Goal: Task Accomplishment & Management: Use online tool/utility

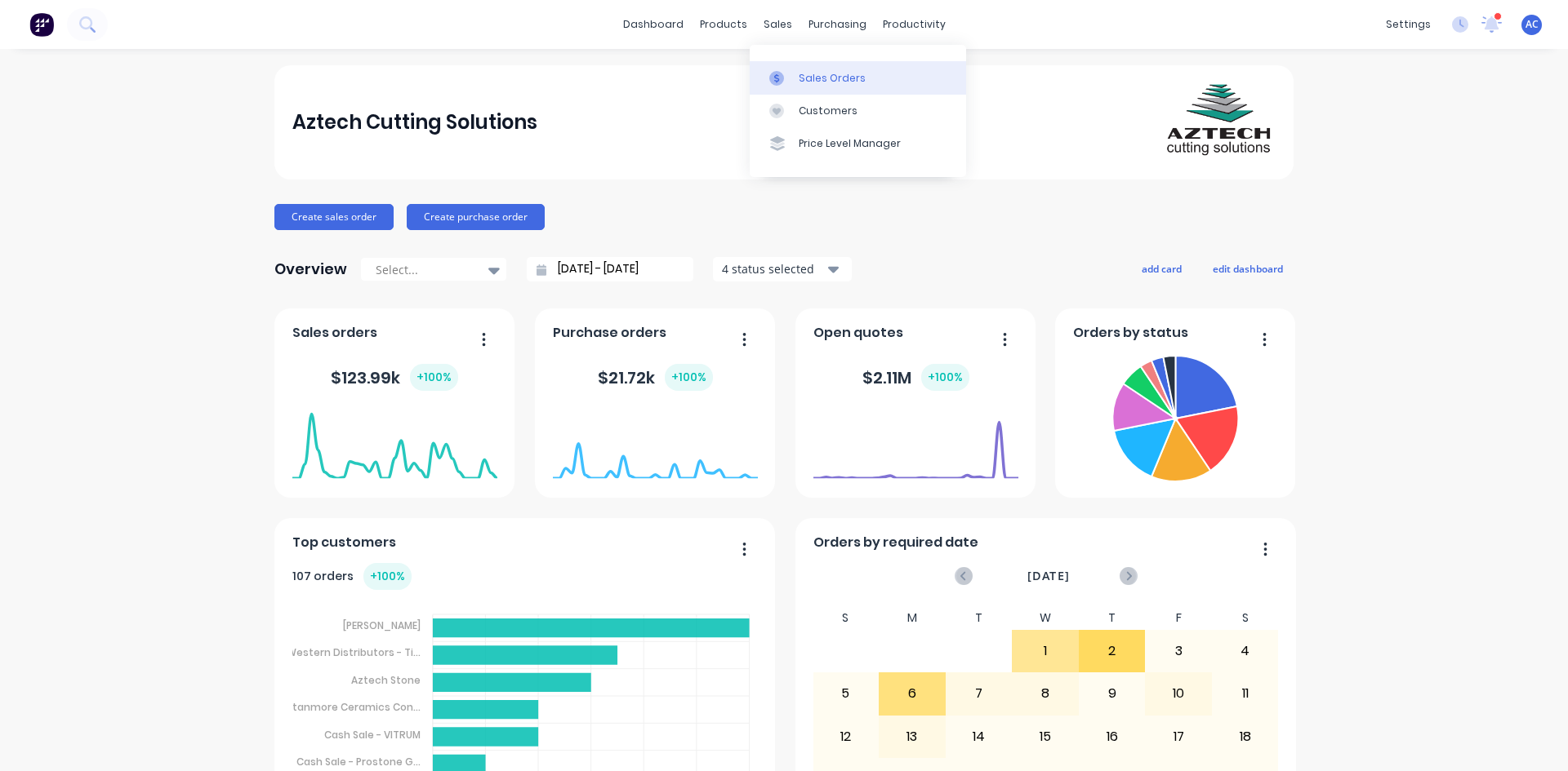
click at [803, 77] on div "Sales Orders" at bounding box center [831, 78] width 67 height 15
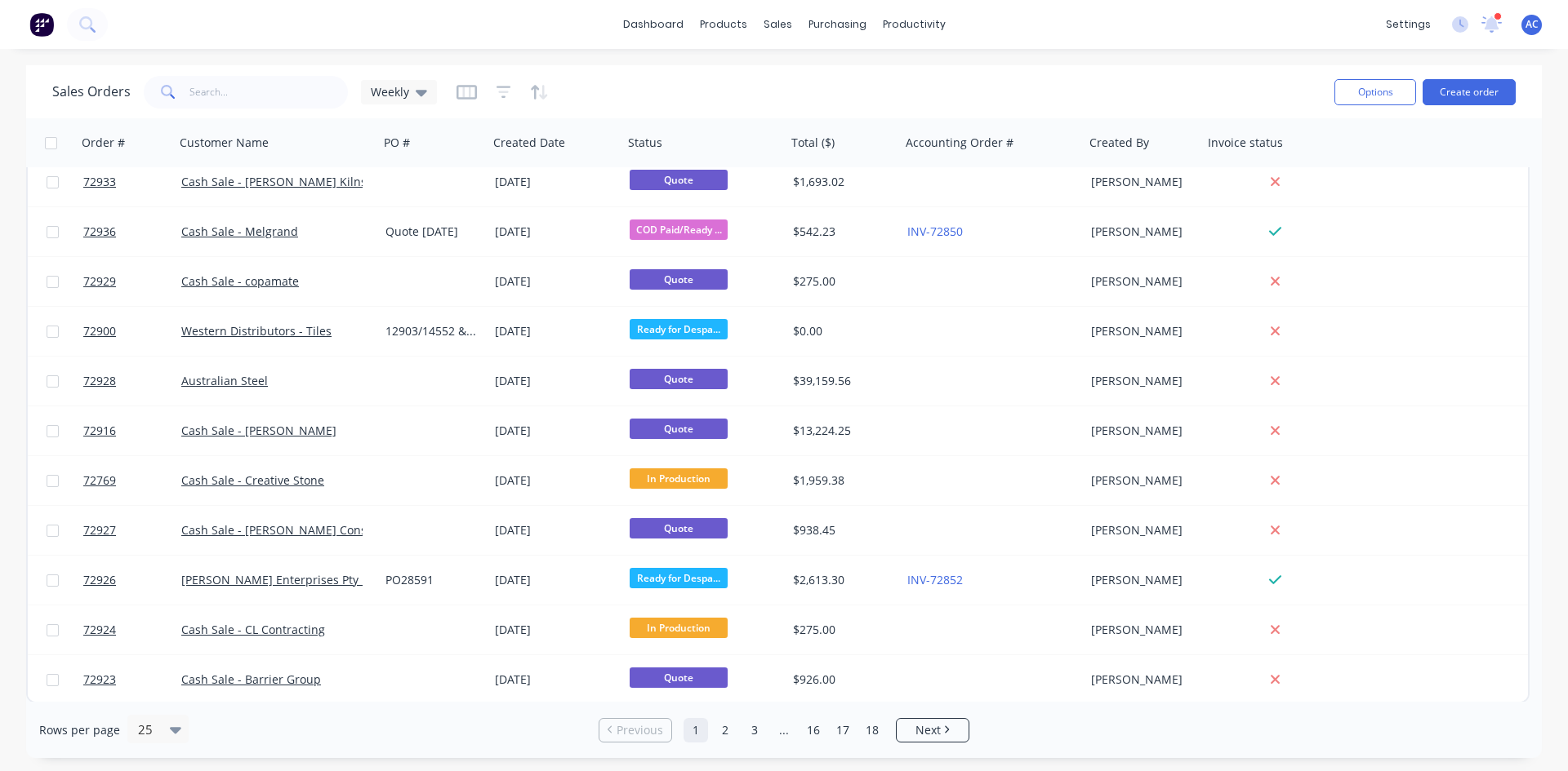
scroll to position [710, 0]
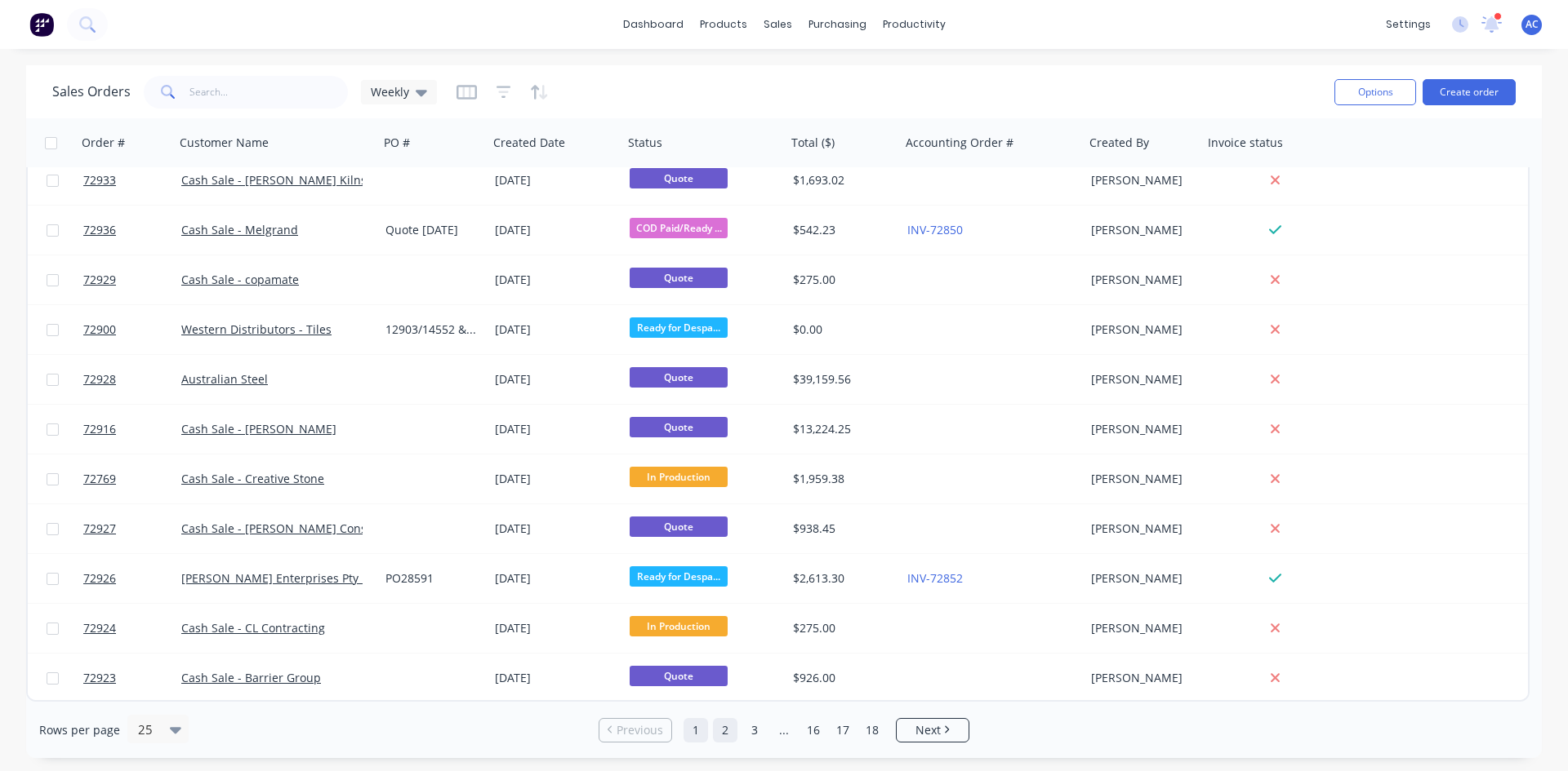
click at [729, 731] on link "2" at bounding box center [725, 730] width 24 height 24
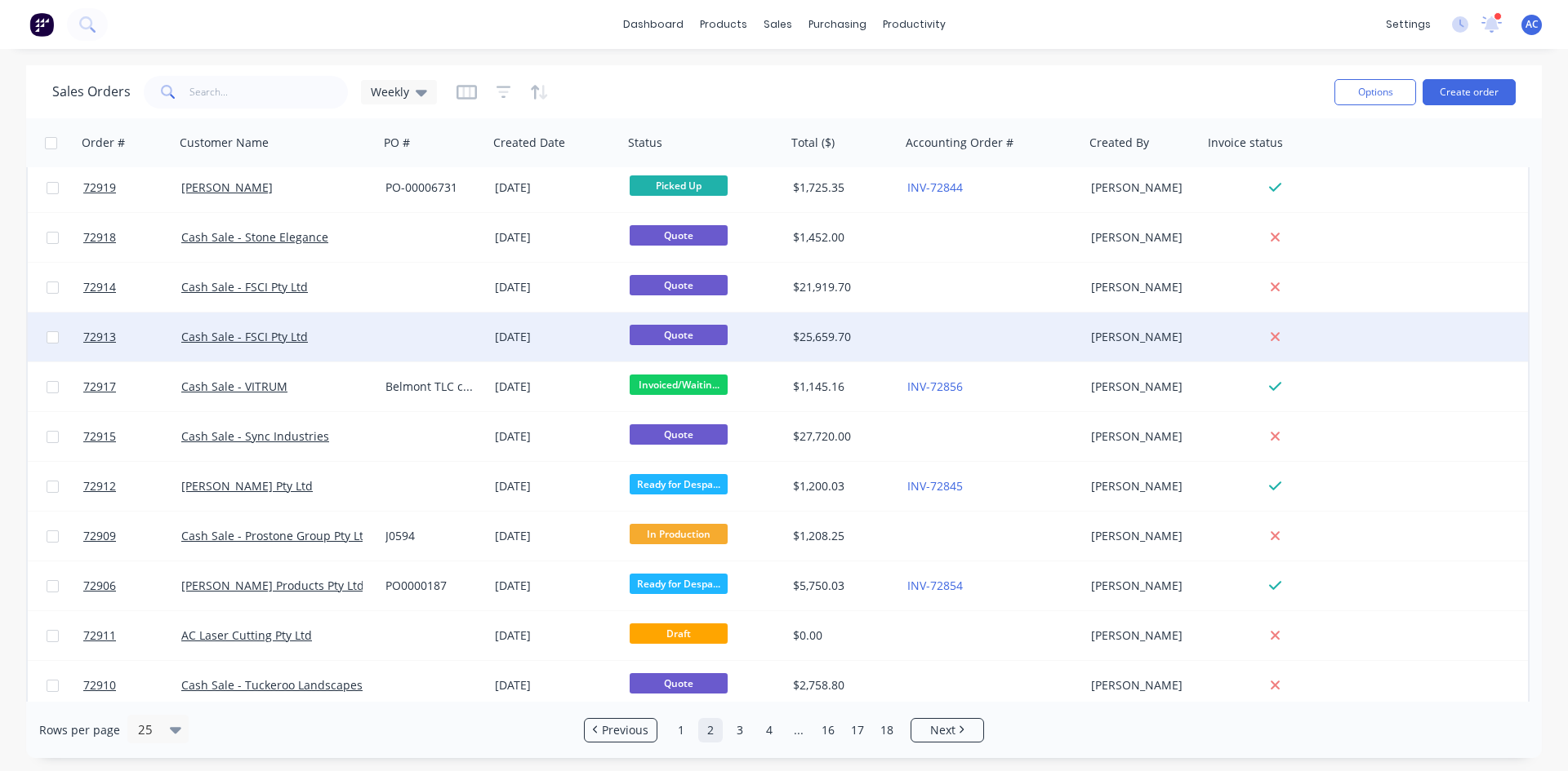
scroll to position [302, 0]
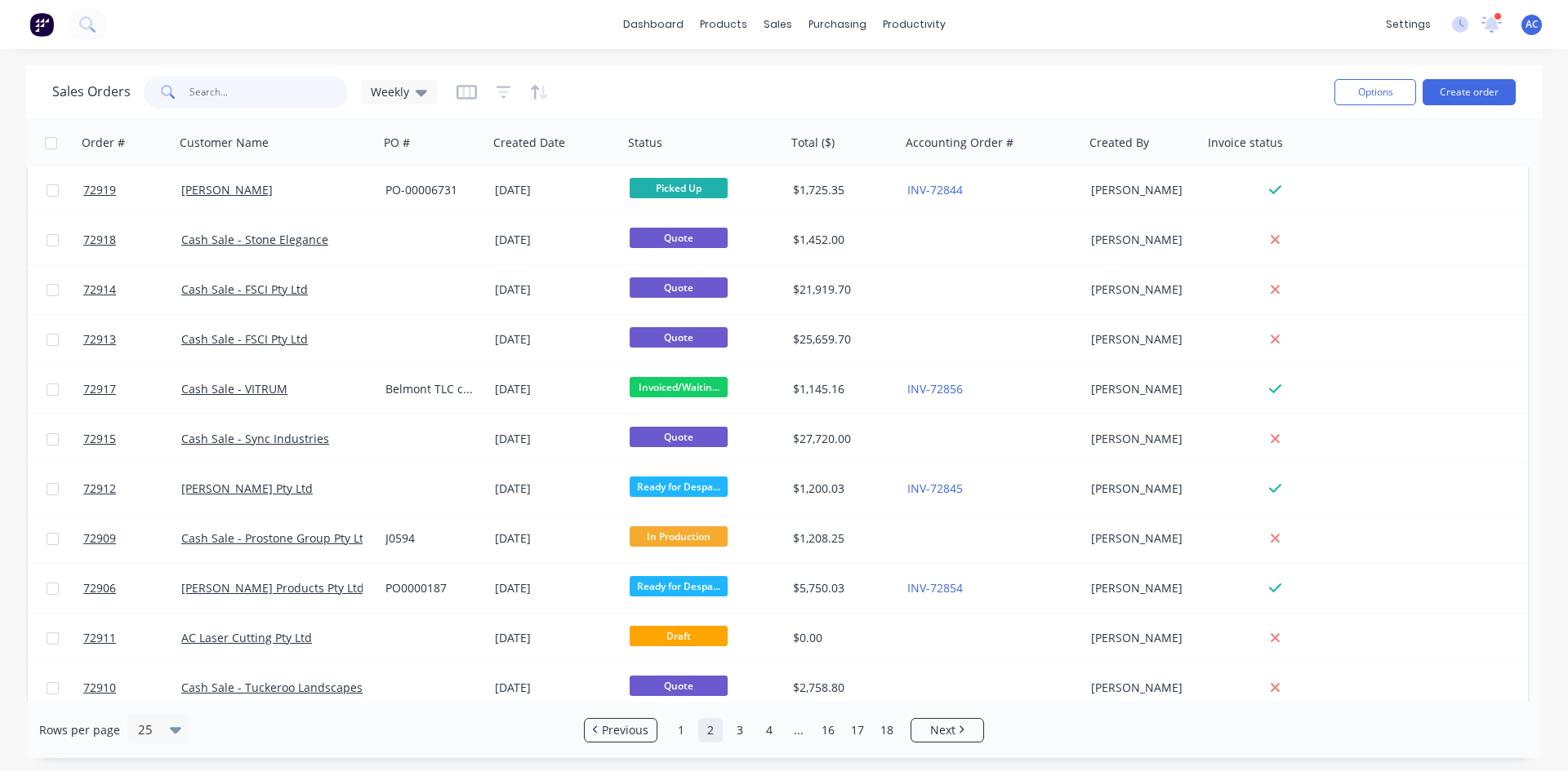
click at [240, 97] on input "text" at bounding box center [269, 92] width 159 height 33
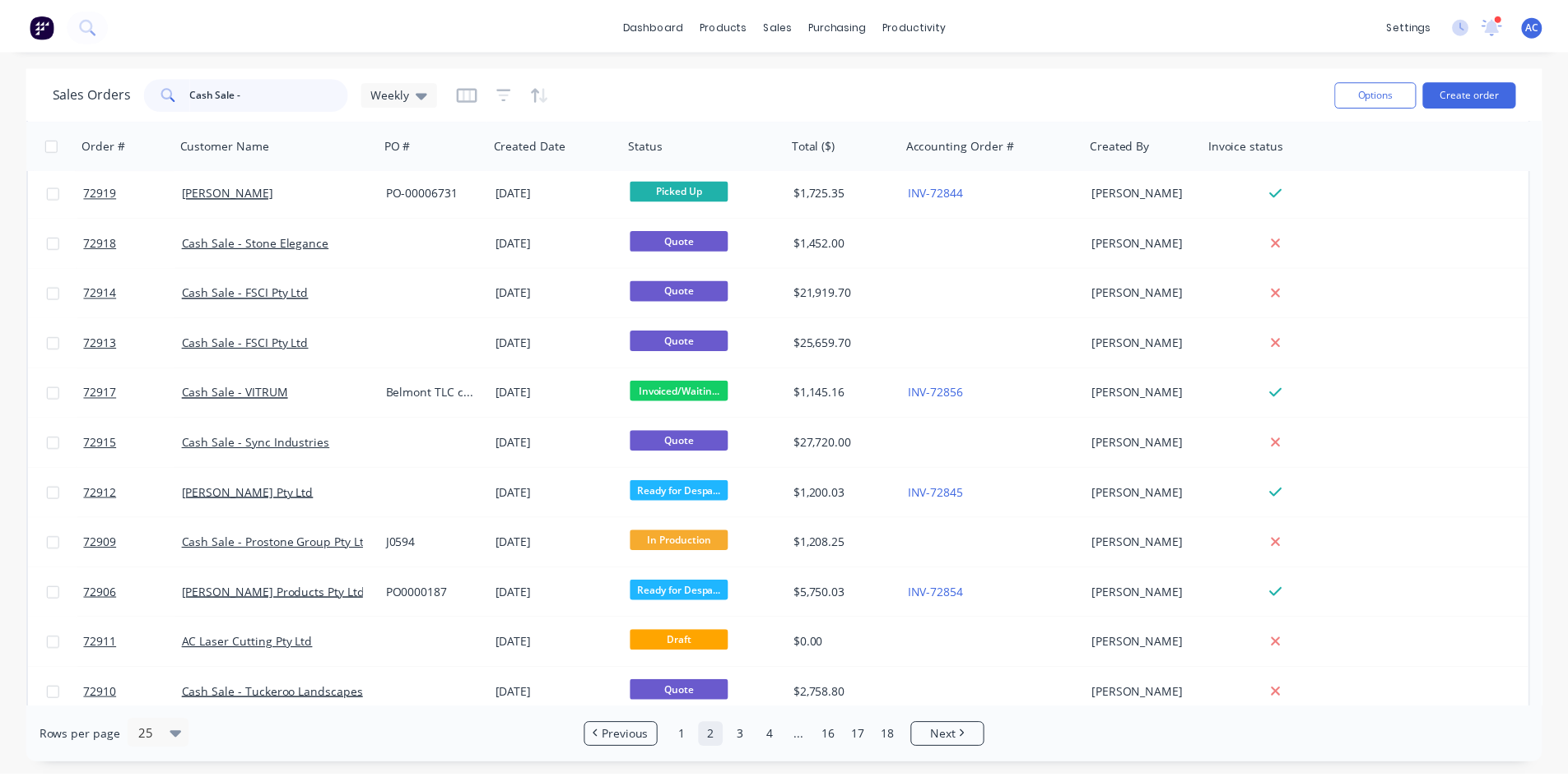
scroll to position [0, 0]
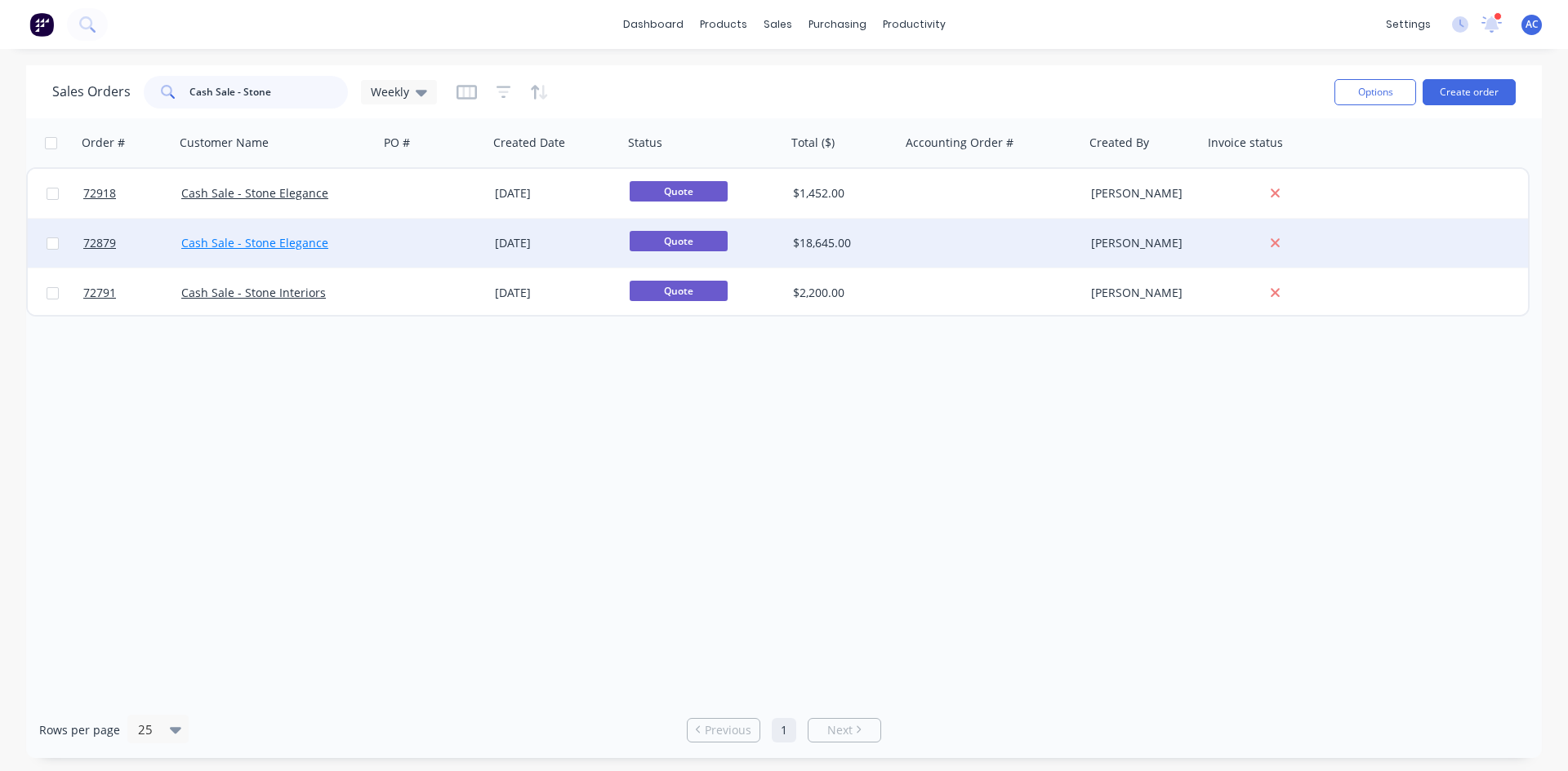
type input "Cash Sale - Stone"
click at [254, 238] on link "Cash Sale - Stone Elegance" at bounding box center [254, 243] width 147 height 16
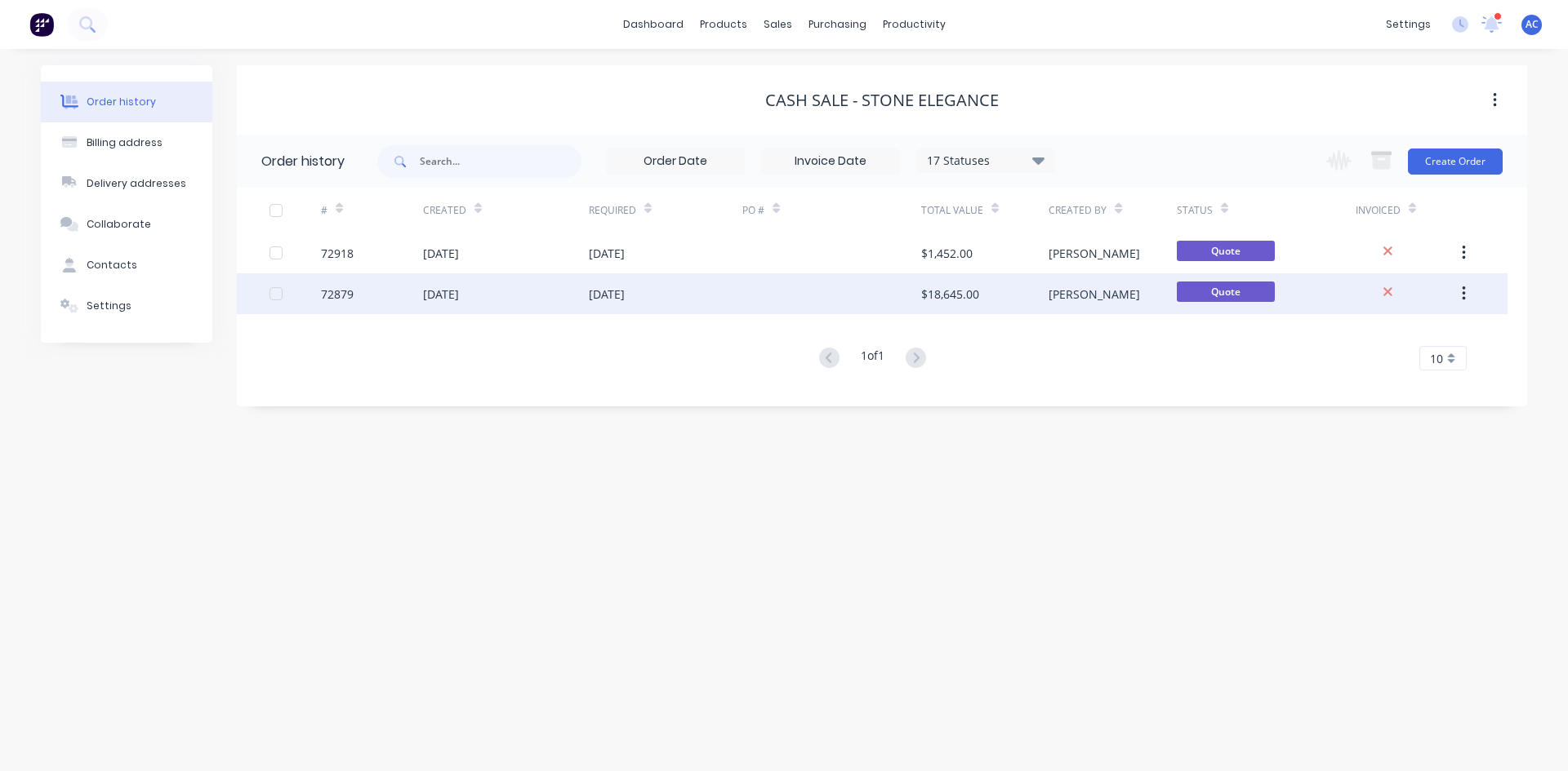
click at [444, 292] on div "[DATE]" at bounding box center [440, 295] width 36 height 17
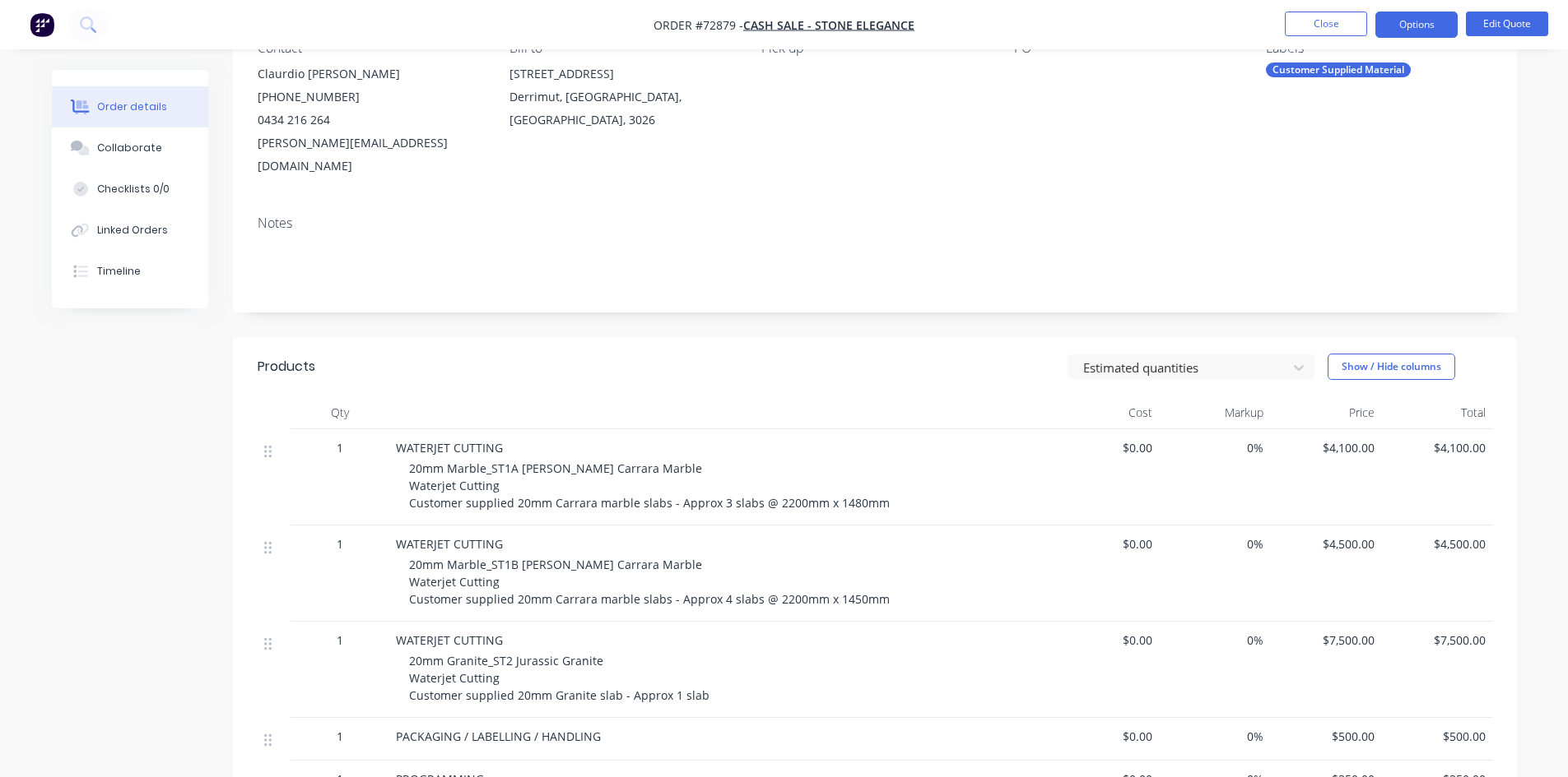
scroll to position [247, 0]
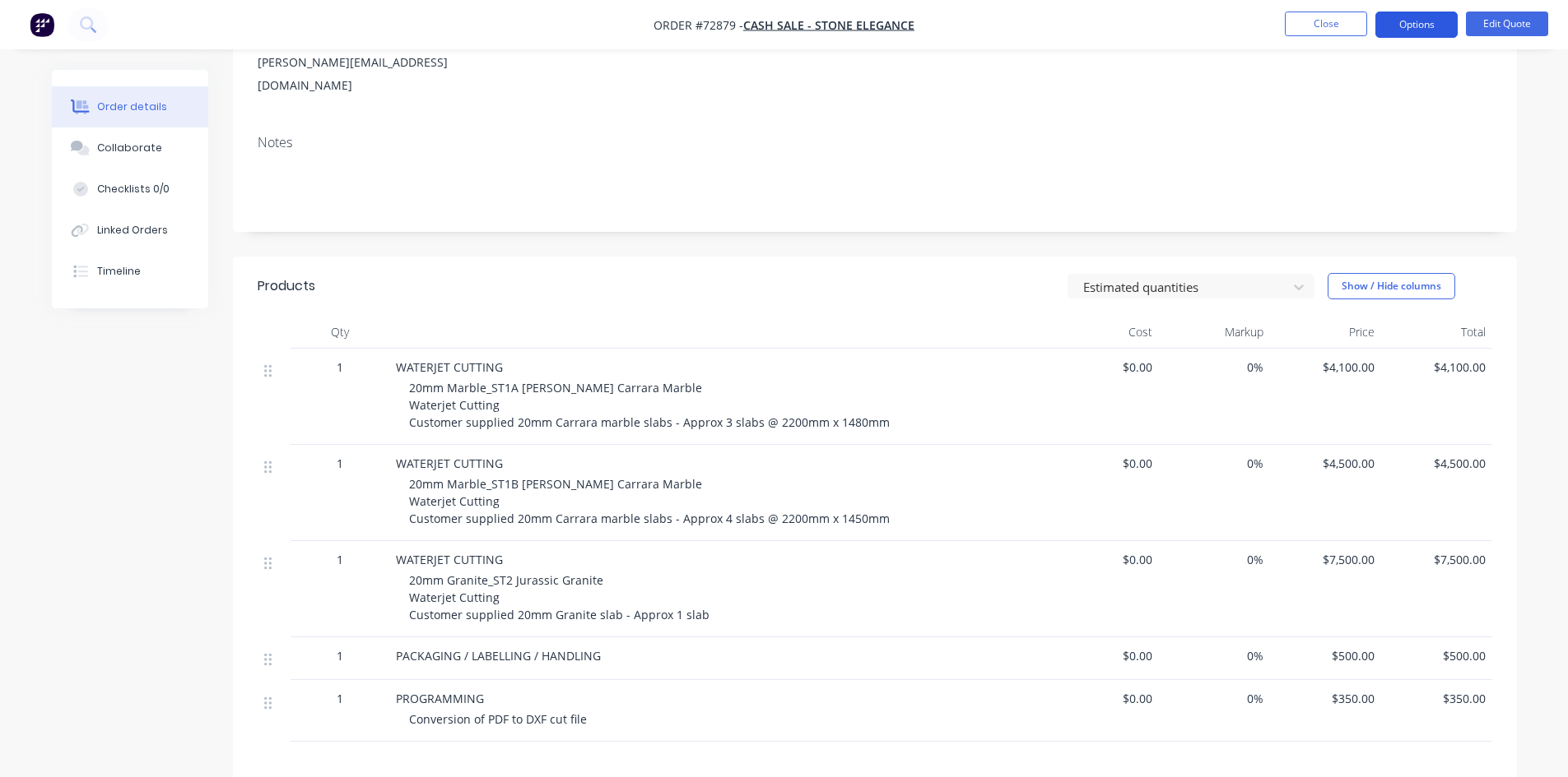
click at [1448, 22] on button "Options" at bounding box center [1416, 25] width 82 height 26
click at [1446, 30] on button "Options" at bounding box center [1416, 25] width 82 height 26
click at [1489, 24] on button "Edit Quote" at bounding box center [1508, 24] width 82 height 25
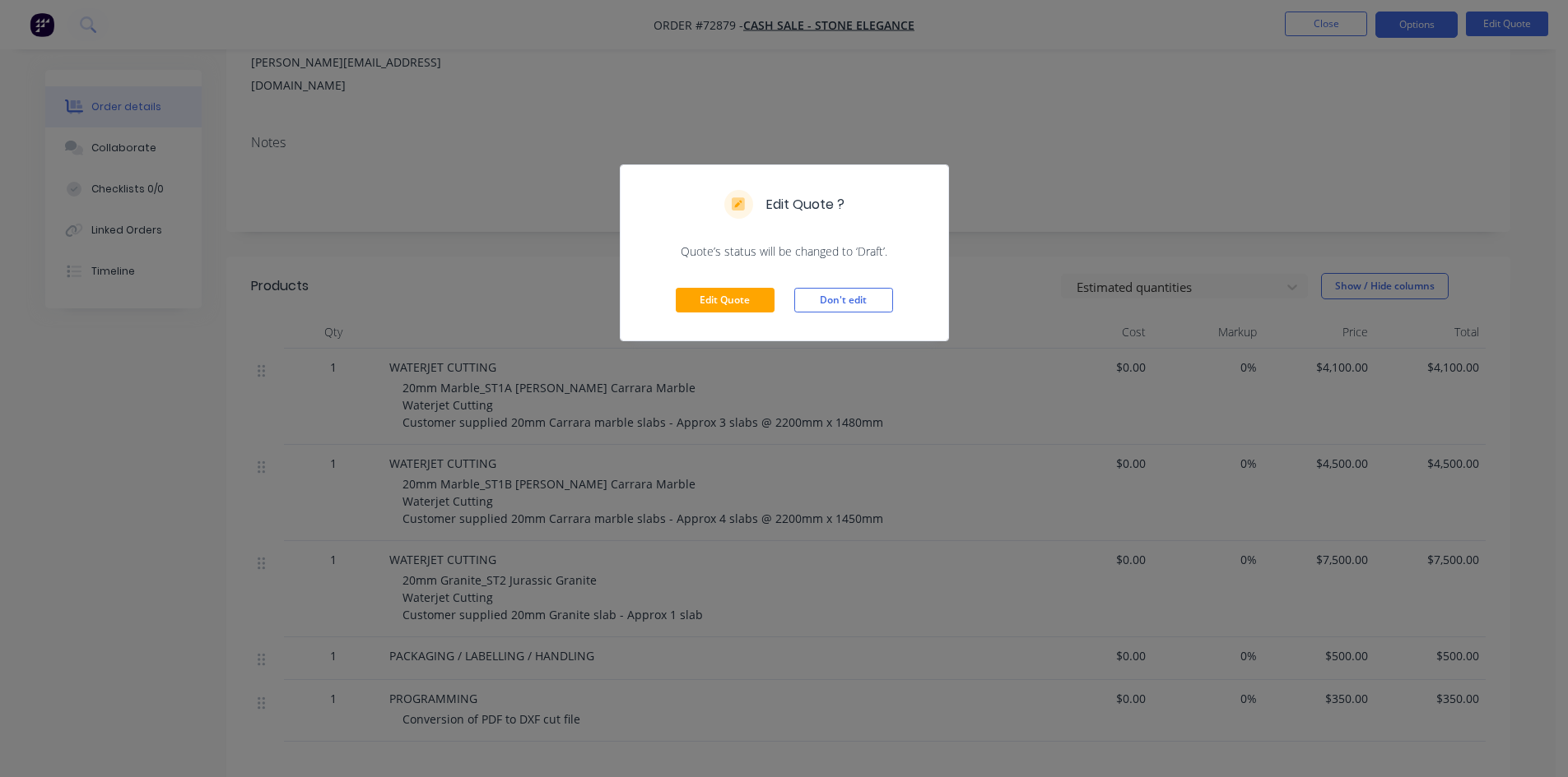
click at [1110, 174] on div "Edit Quote ? Quote’s status will be changed to ‘Draft’. Edit Quote Don't edit" at bounding box center [784, 388] width 1568 height 777
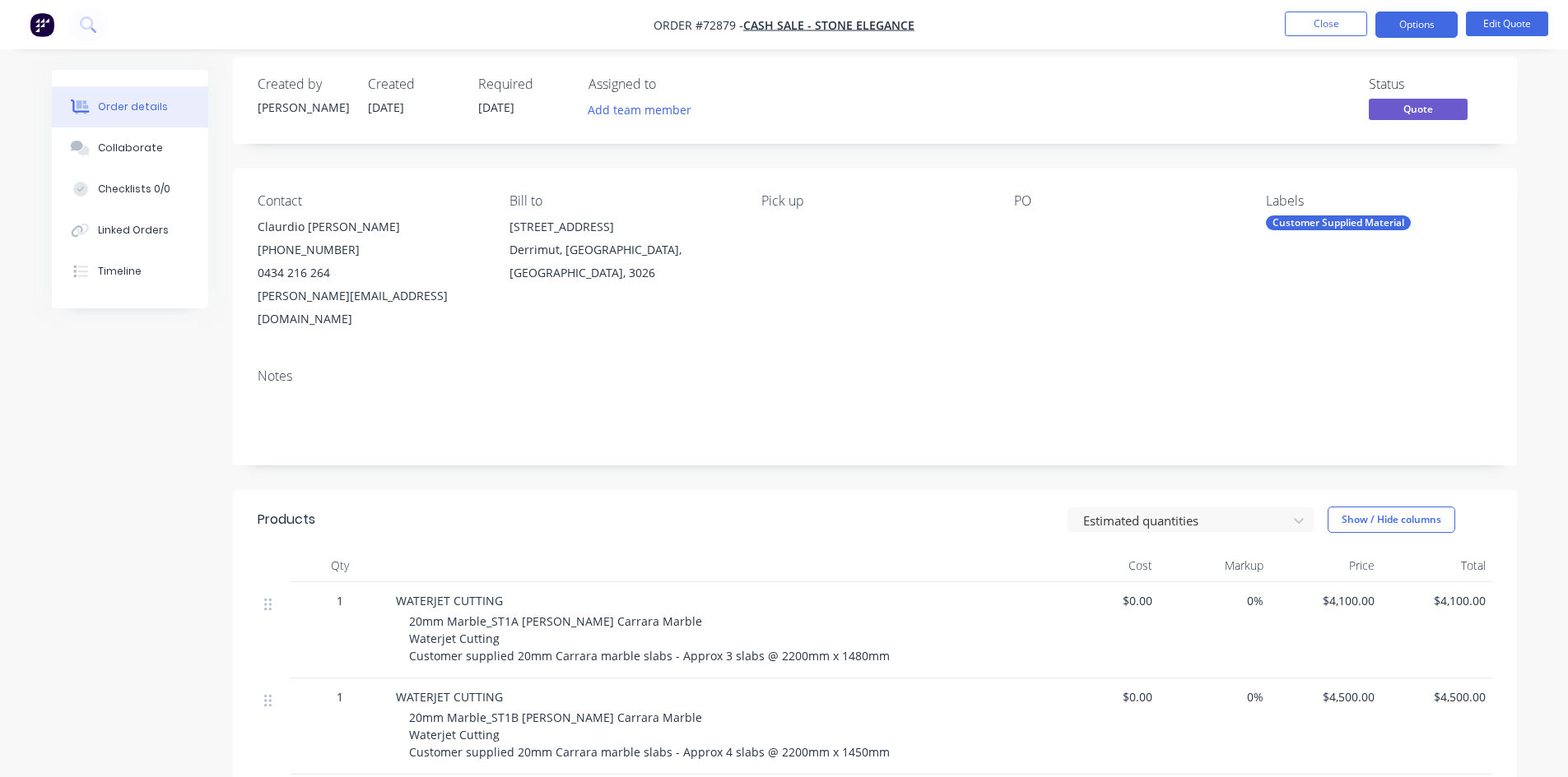
scroll to position [0, 0]
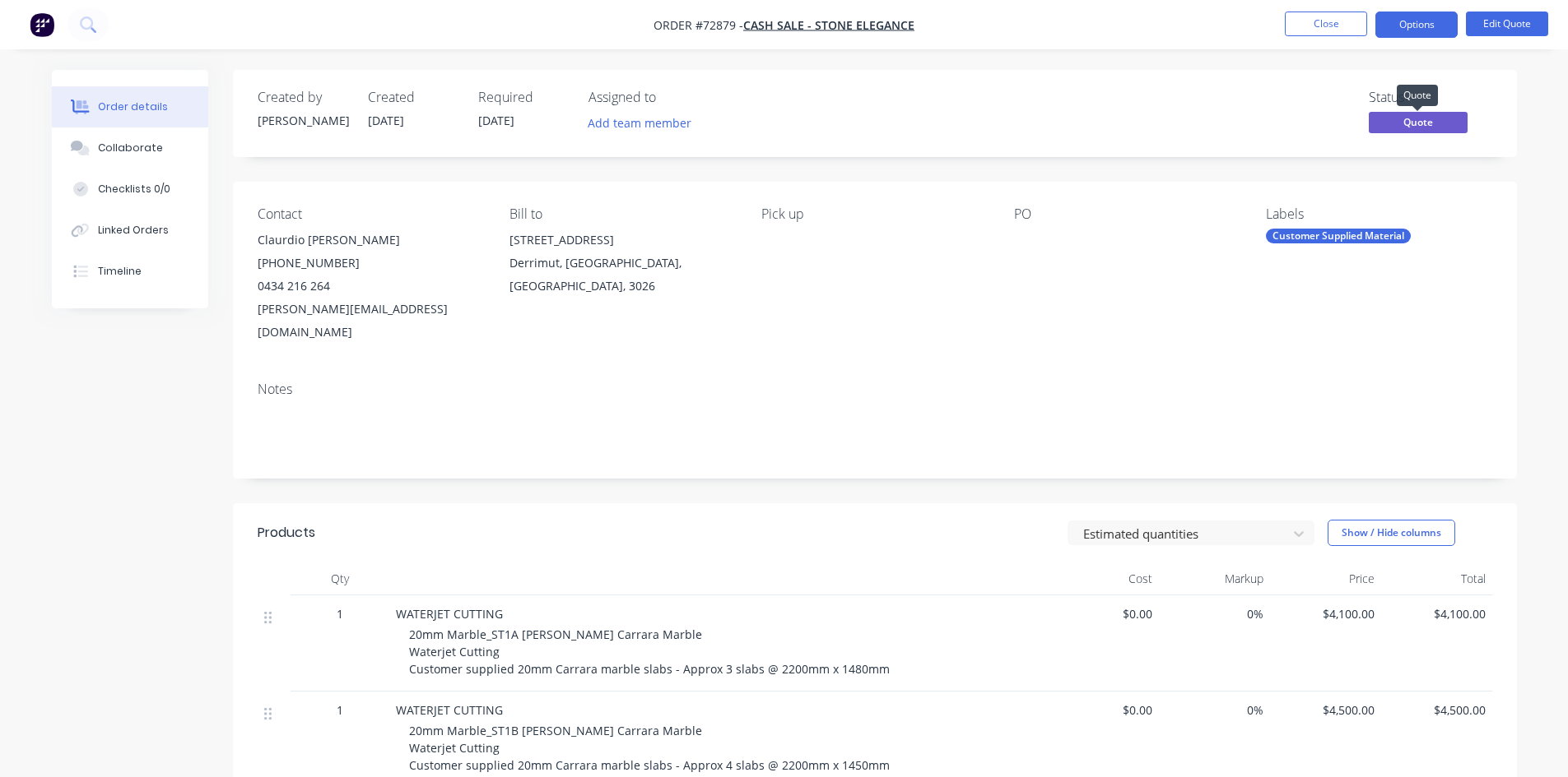
click at [1426, 124] on span "Quote" at bounding box center [1418, 122] width 99 height 20
click at [1423, 117] on span "Quote" at bounding box center [1418, 122] width 99 height 20
click at [1401, 20] on button "Options" at bounding box center [1416, 25] width 82 height 26
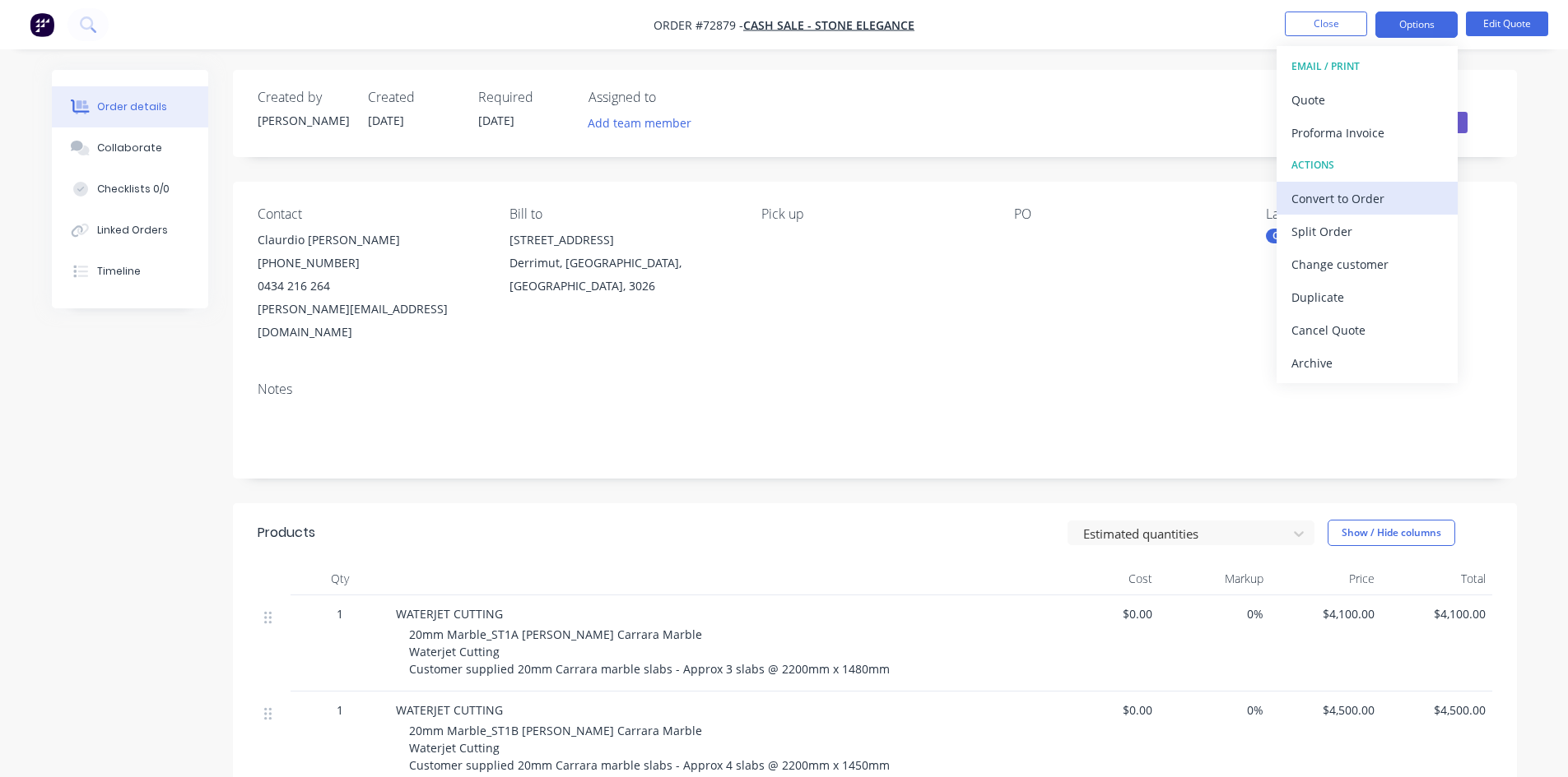
click at [1380, 191] on div "Convert to Order" at bounding box center [1366, 198] width 152 height 24
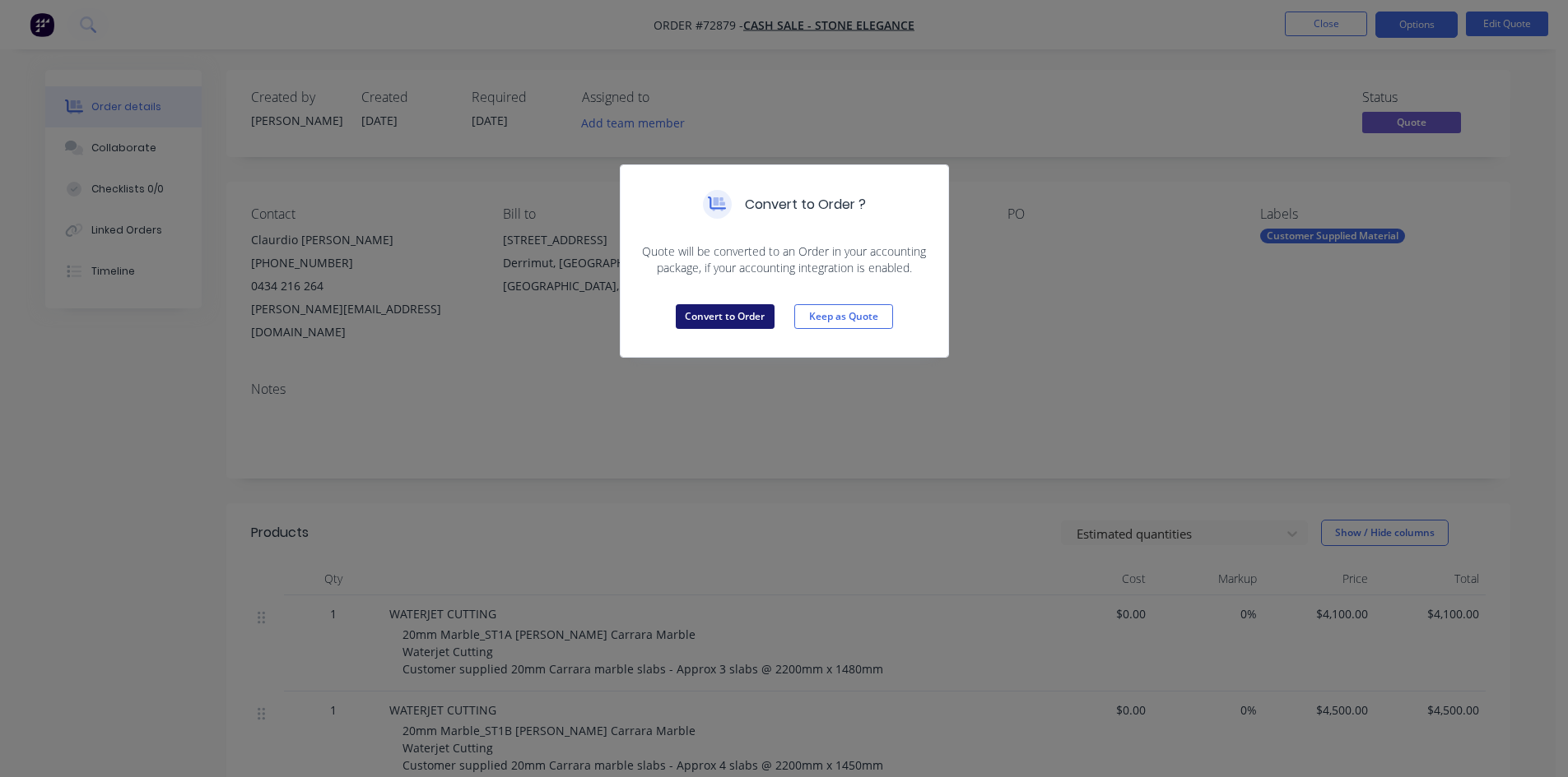
click at [730, 317] on button "Convert to Order" at bounding box center [725, 316] width 99 height 25
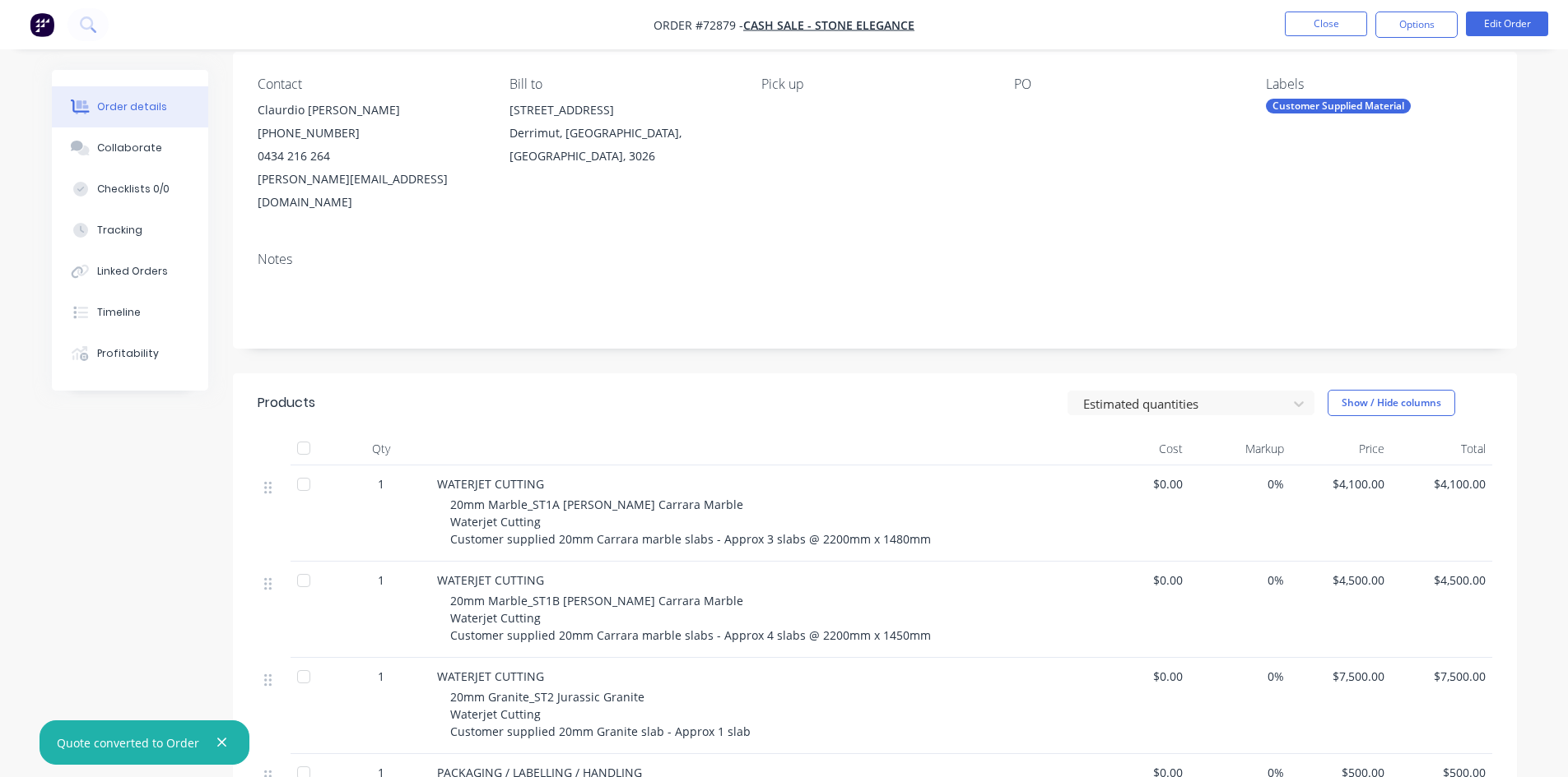
scroll to position [165, 0]
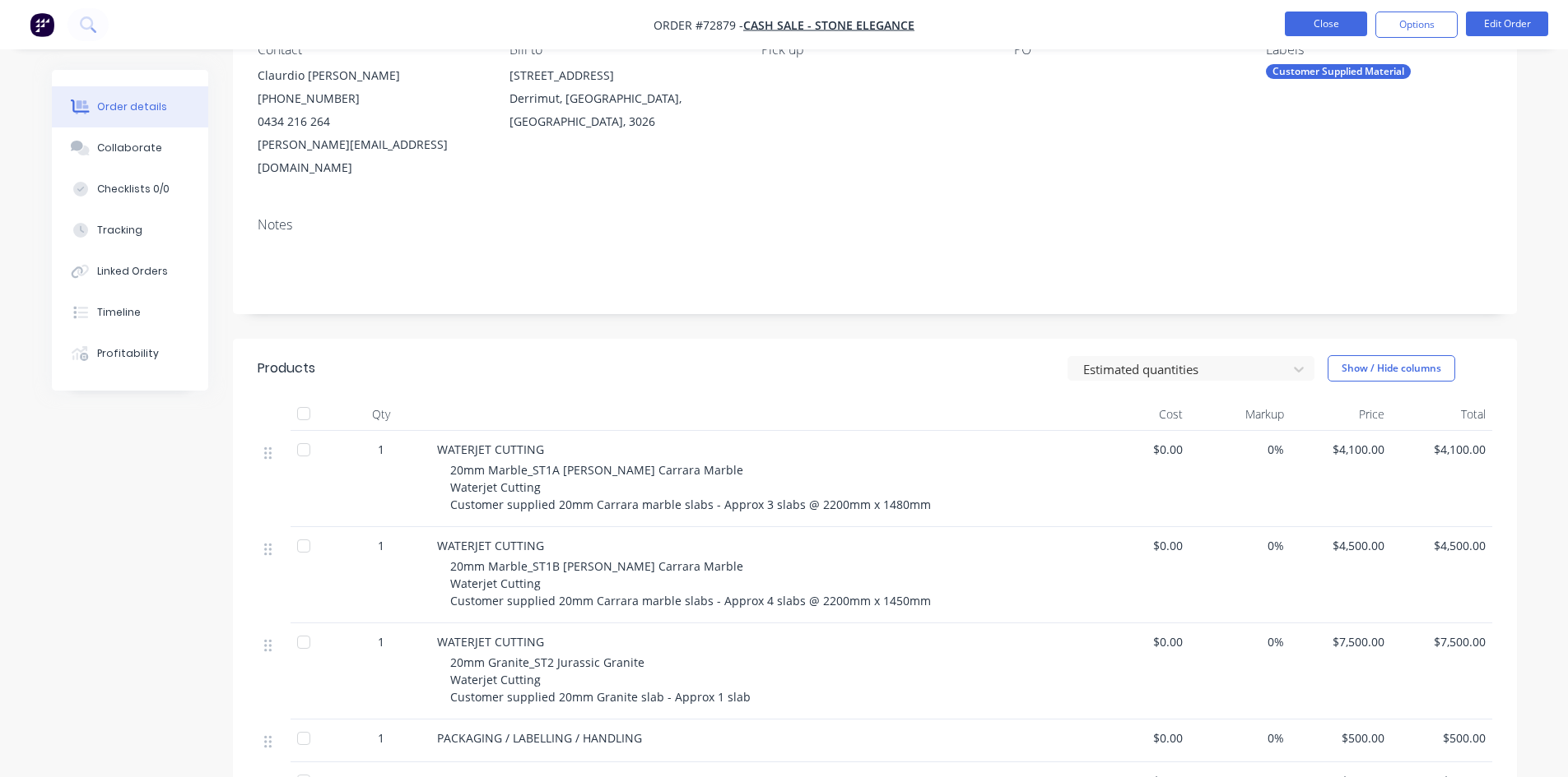
click at [1336, 26] on button "Close" at bounding box center [1326, 24] width 82 height 25
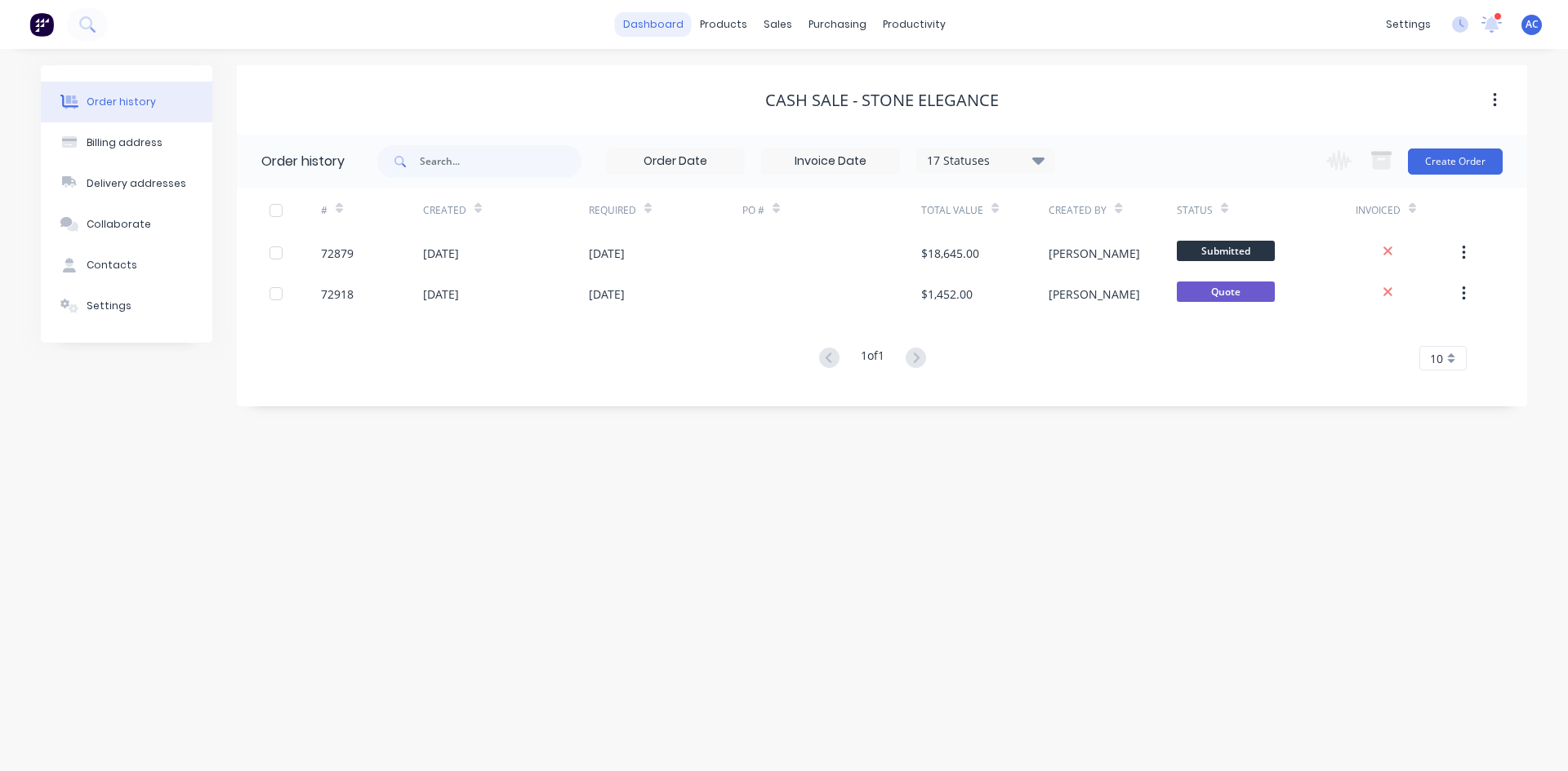
click at [651, 27] on link "dashboard" at bounding box center [653, 24] width 77 height 24
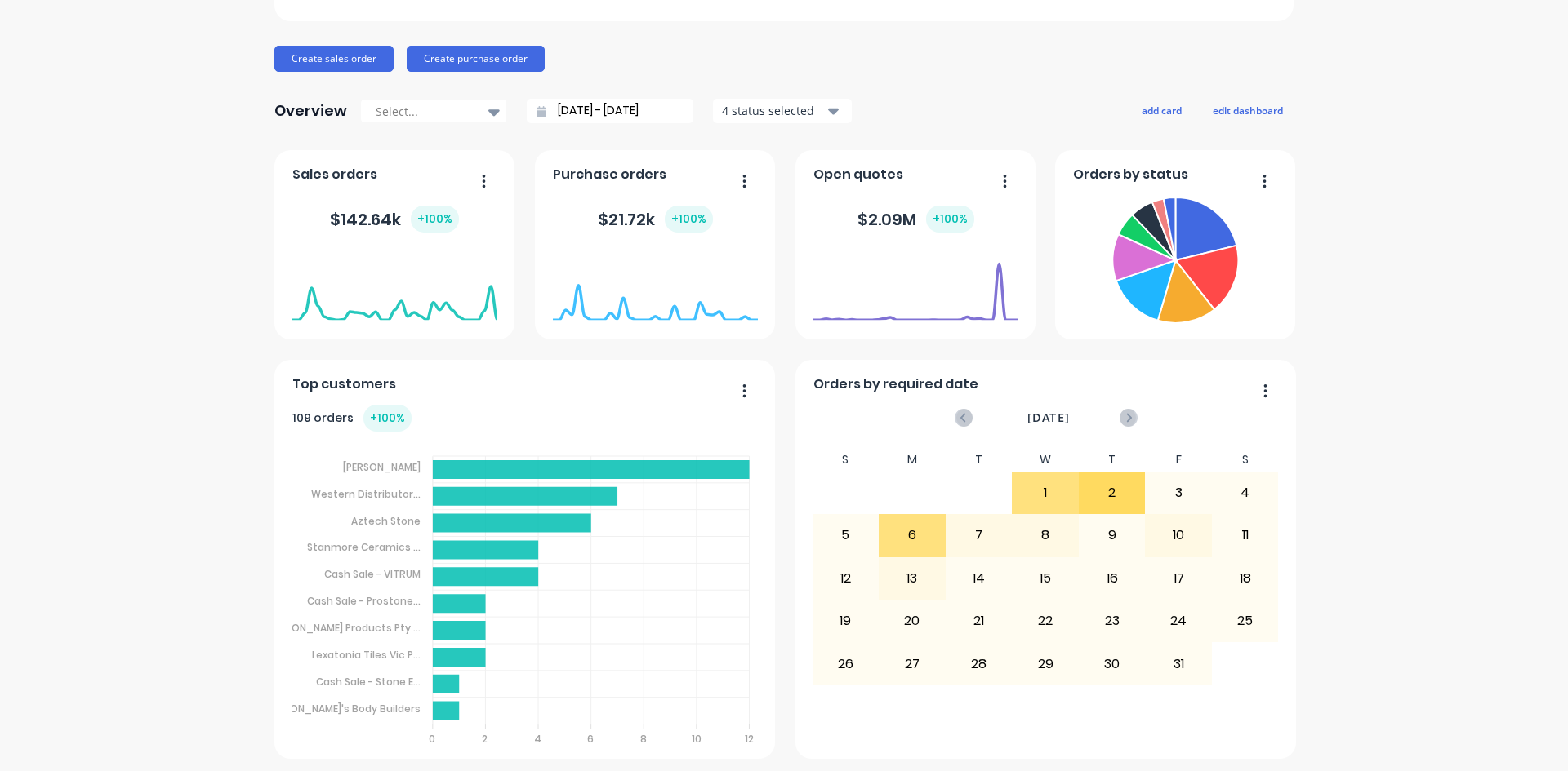
scroll to position [163, 0]
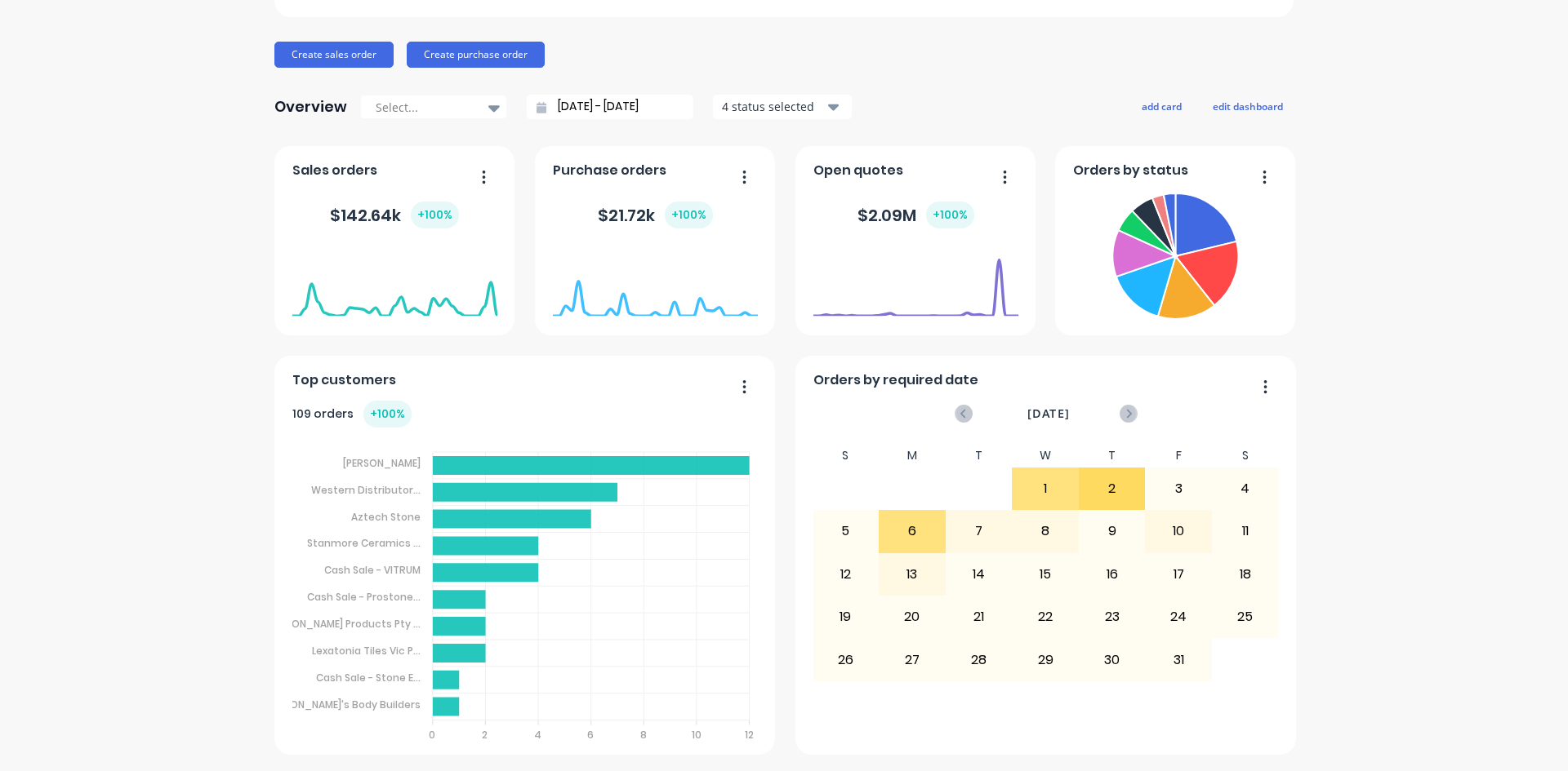
click at [737, 389] on div "[DATE] Orders: 0 Total Value: $ 0" at bounding box center [656, 316] width 205 height 154
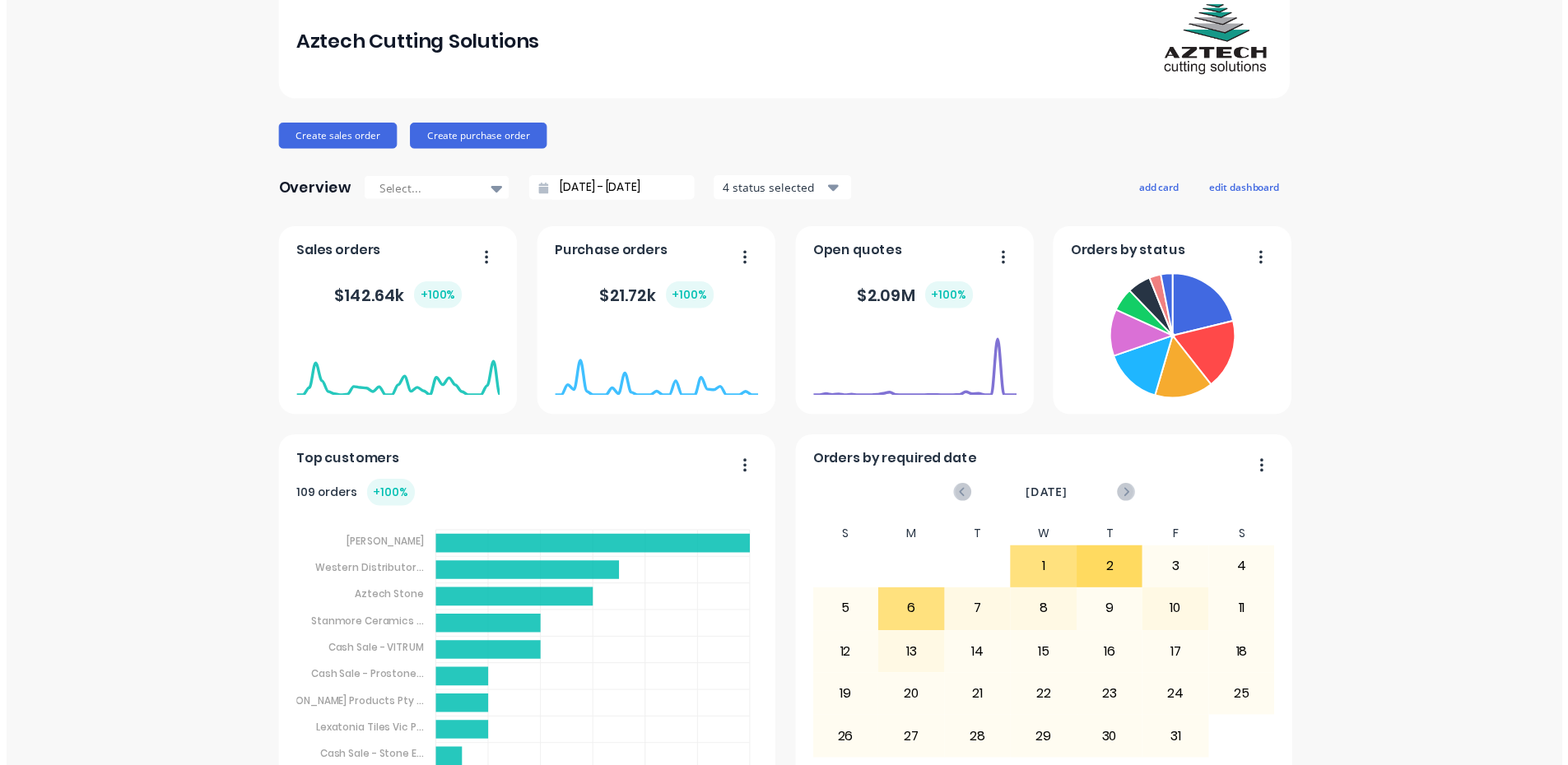
scroll to position [0, 0]
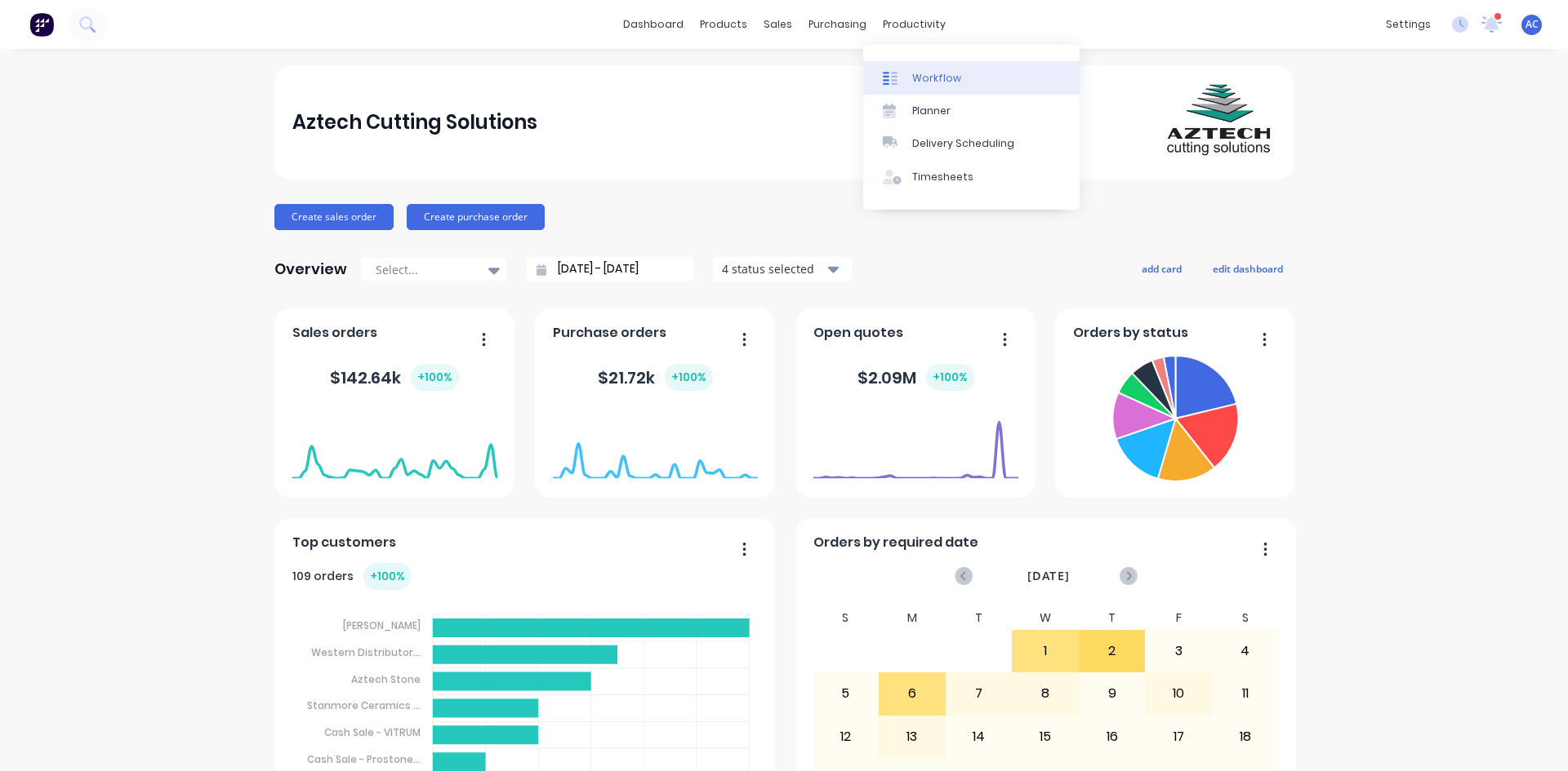
click at [927, 80] on div "Workflow" at bounding box center [937, 78] width 49 height 15
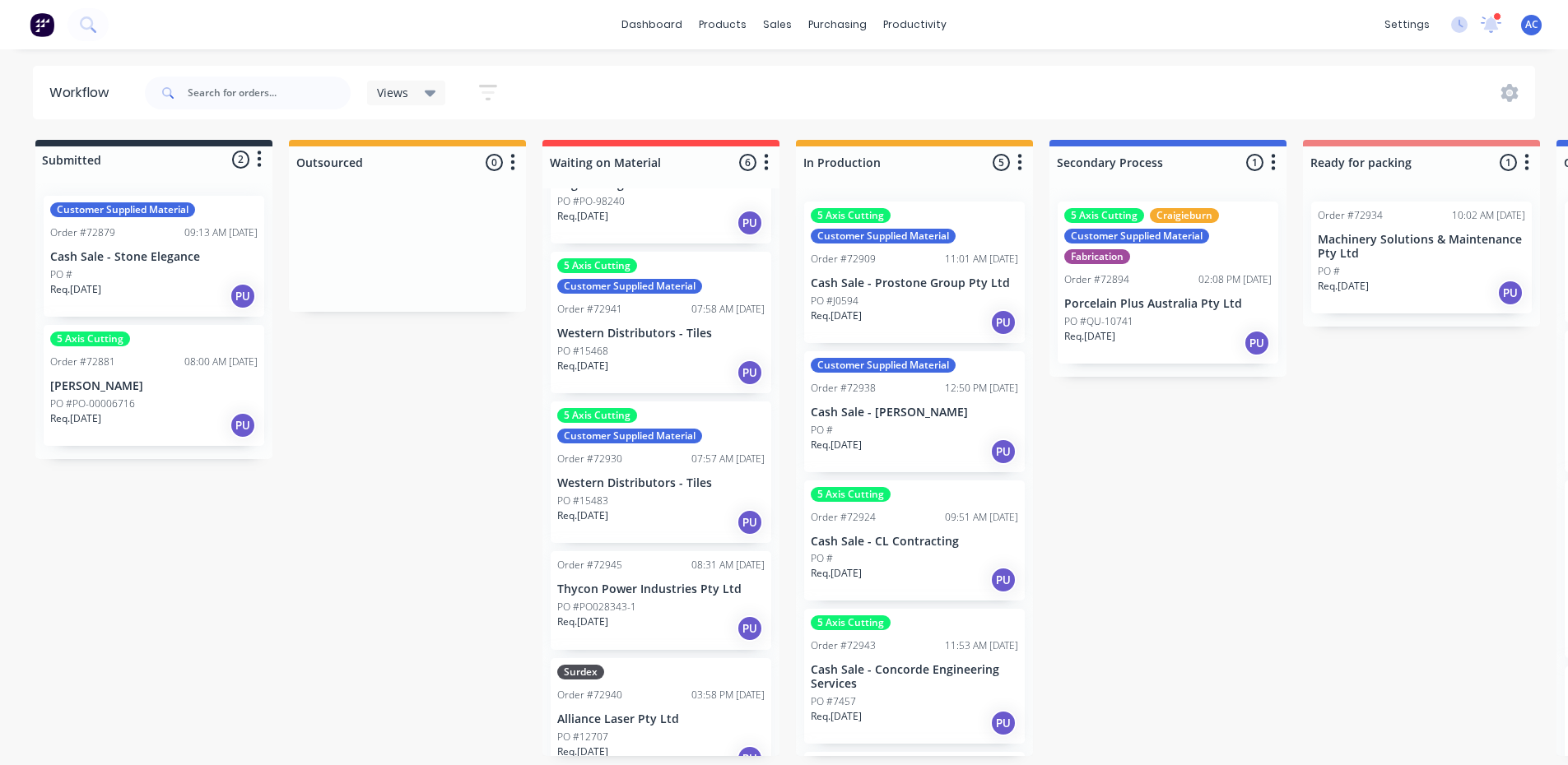
scroll to position [266, 0]
